Goal: Information Seeking & Learning: Learn about a topic

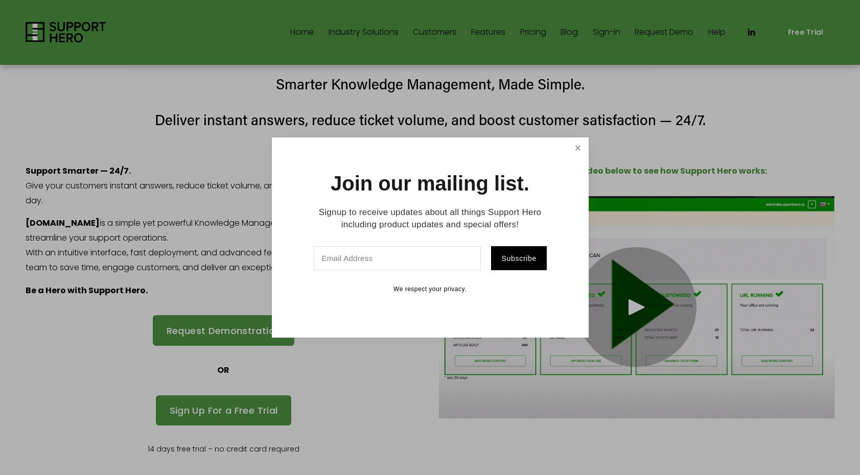
click at [576, 151] on link "Close" at bounding box center [578, 148] width 18 height 18
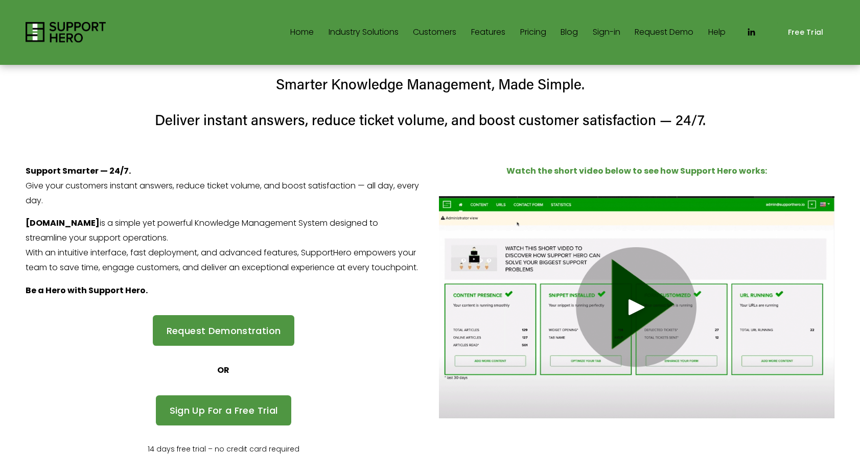
click at [765, 129] on h4 "Deliver instant answers, reduce ticket volume, and boost customer satisfaction …" at bounding box center [430, 119] width 808 height 19
click at [717, 27] on link "Help" at bounding box center [716, 32] width 17 height 16
click at [335, 214] on div "Support Smarter — 24/7. Give your customers instant answers, reduce ticket volu…" at bounding box center [223, 231] width 395 height 134
click at [185, 203] on p "Support Smarter — 24/7. Give your customers instant answers, reduce ticket volu…" at bounding box center [223, 186] width 395 height 44
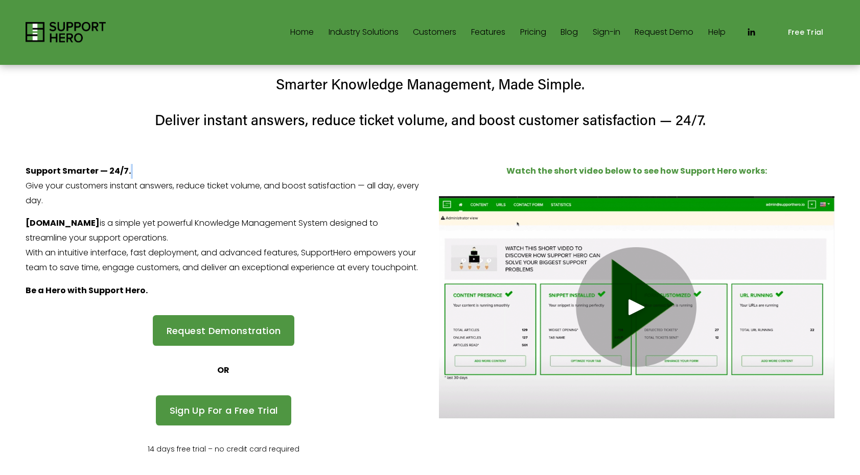
click at [185, 203] on p "Support Smarter — 24/7. Give your customers instant answers, reduce ticket volu…" at bounding box center [223, 186] width 395 height 44
click at [191, 204] on p "Support Smarter — 24/7. Give your customers instant answers, reduce ticket volu…" at bounding box center [223, 186] width 395 height 44
